Goal: Task Accomplishment & Management: Manage account settings

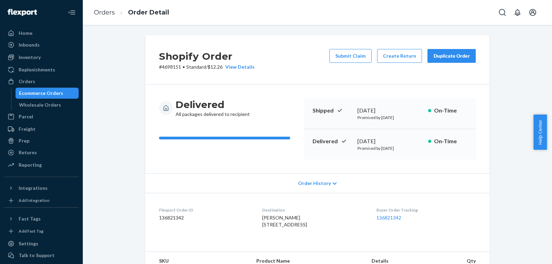
scroll to position [207, 0]
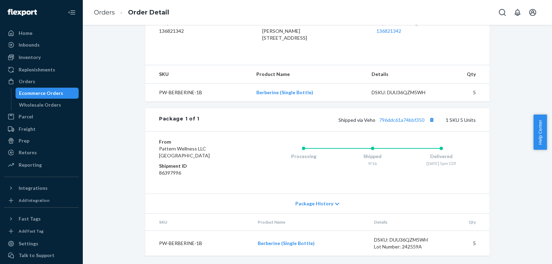
click at [56, 95] on div "Ecommerce Orders" at bounding box center [41, 93] width 44 height 7
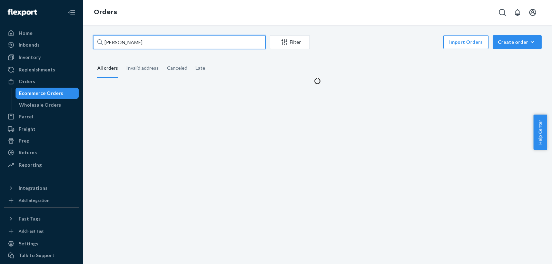
drag, startPoint x: 158, startPoint y: 41, endPoint x: 0, endPoint y: 10, distance: 161.2
click at [0, 10] on div "Home Inbounds Shipping Plans Problems Inventory Products Lot & Expiration Reple…" at bounding box center [276, 132] width 552 height 264
paste input "[PERSON_NAME]"
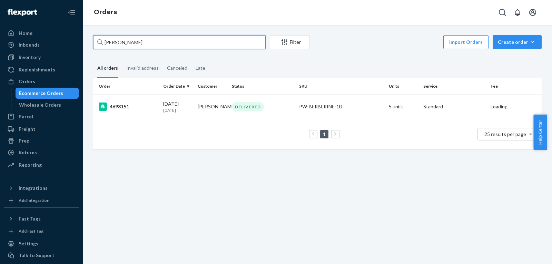
type input "[PERSON_NAME]"
click at [209, 110] on td "[PERSON_NAME]" at bounding box center [212, 107] width 35 height 24
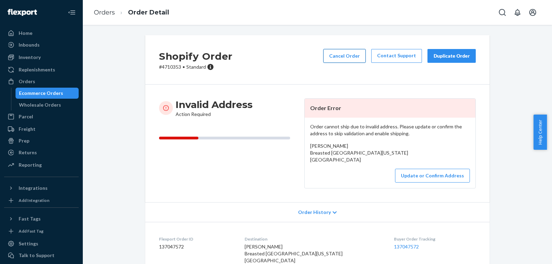
click at [333, 56] on button "Cancel Order" at bounding box center [344, 56] width 42 height 14
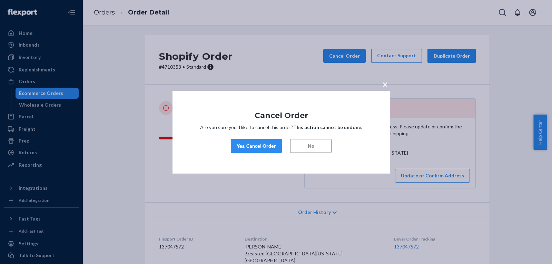
click at [259, 145] on div "Yes, Cancel Order" at bounding box center [256, 146] width 39 height 7
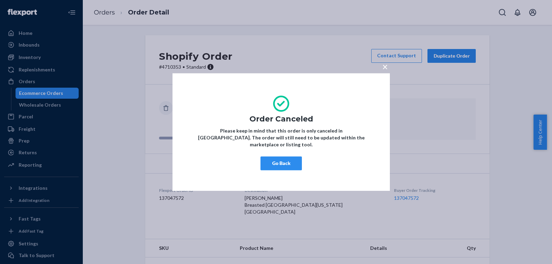
click at [385, 76] on div "× Order Canceled Please keep in mind that this order is only canceled in [GEOGR…" at bounding box center [281, 132] width 217 height 118
click at [386, 72] on span "×" at bounding box center [385, 67] width 6 height 12
